Goal: Navigation & Orientation: Go to known website

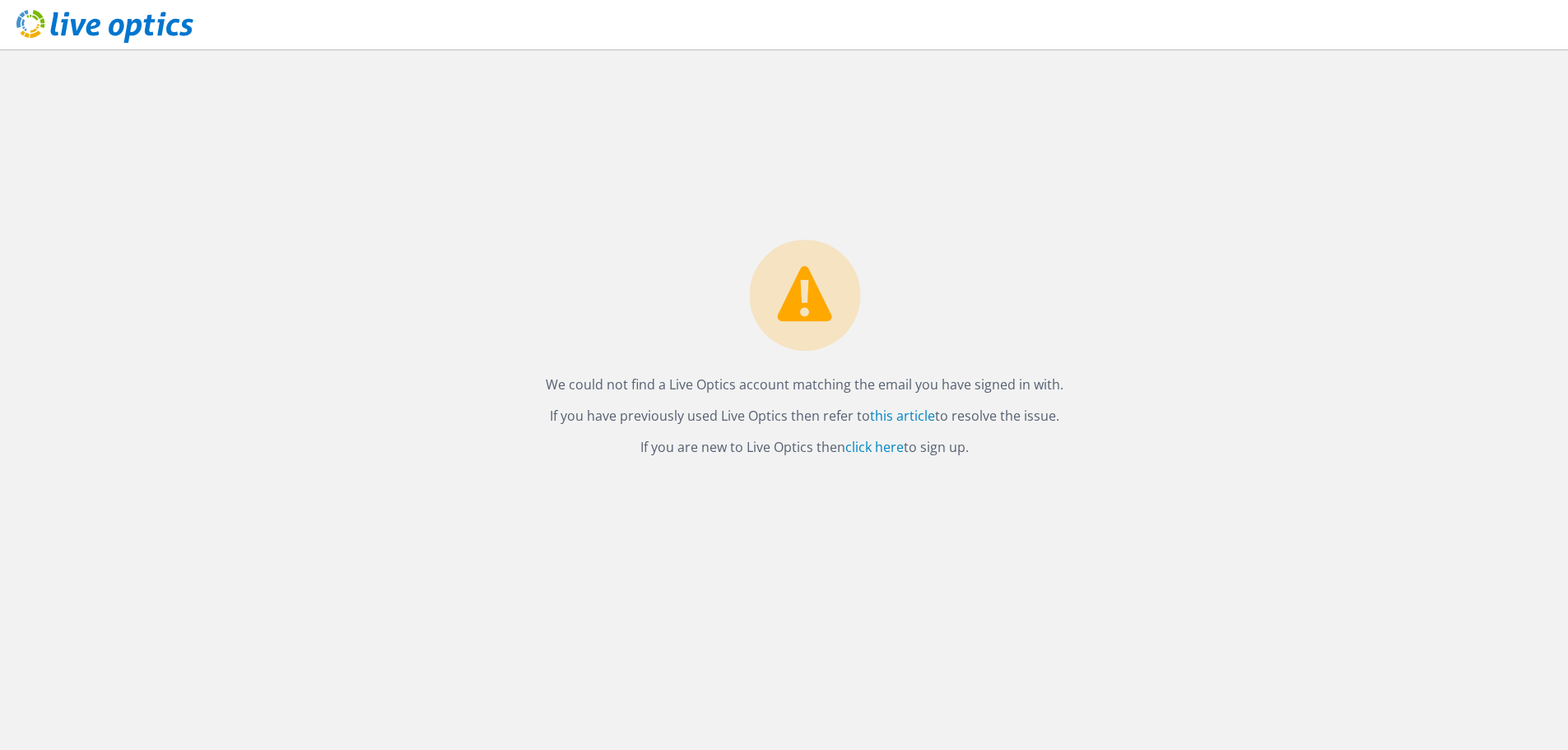
click at [98, 27] on icon at bounding box center [105, 27] width 177 height 34
